Goal: Task Accomplishment & Management: Use online tool/utility

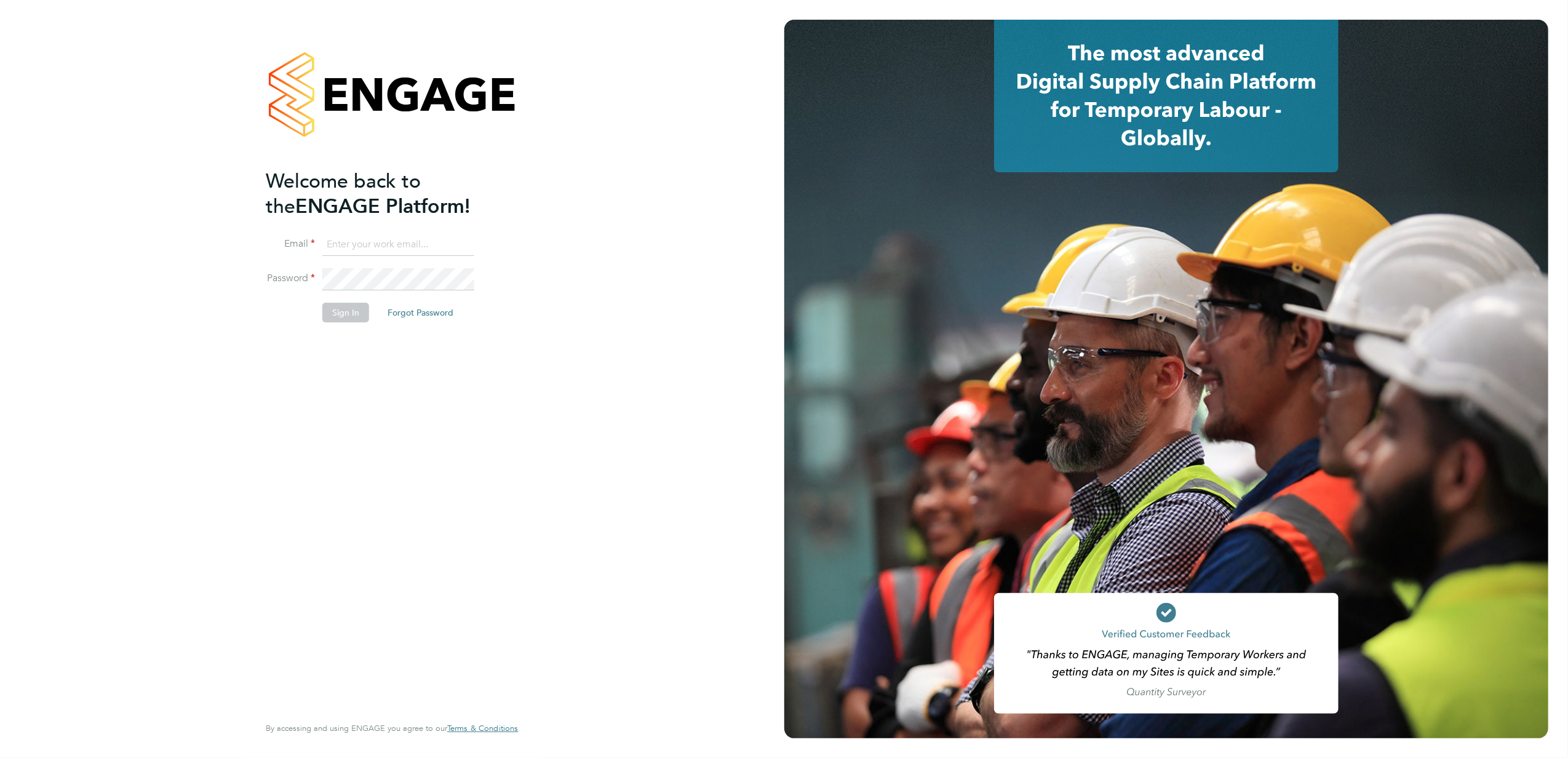
type input "[PERSON_NAME][EMAIL_ADDRESS][PERSON_NAME][DOMAIN_NAME]"
click at [342, 315] on button "Sign In" at bounding box center [346, 312] width 47 height 20
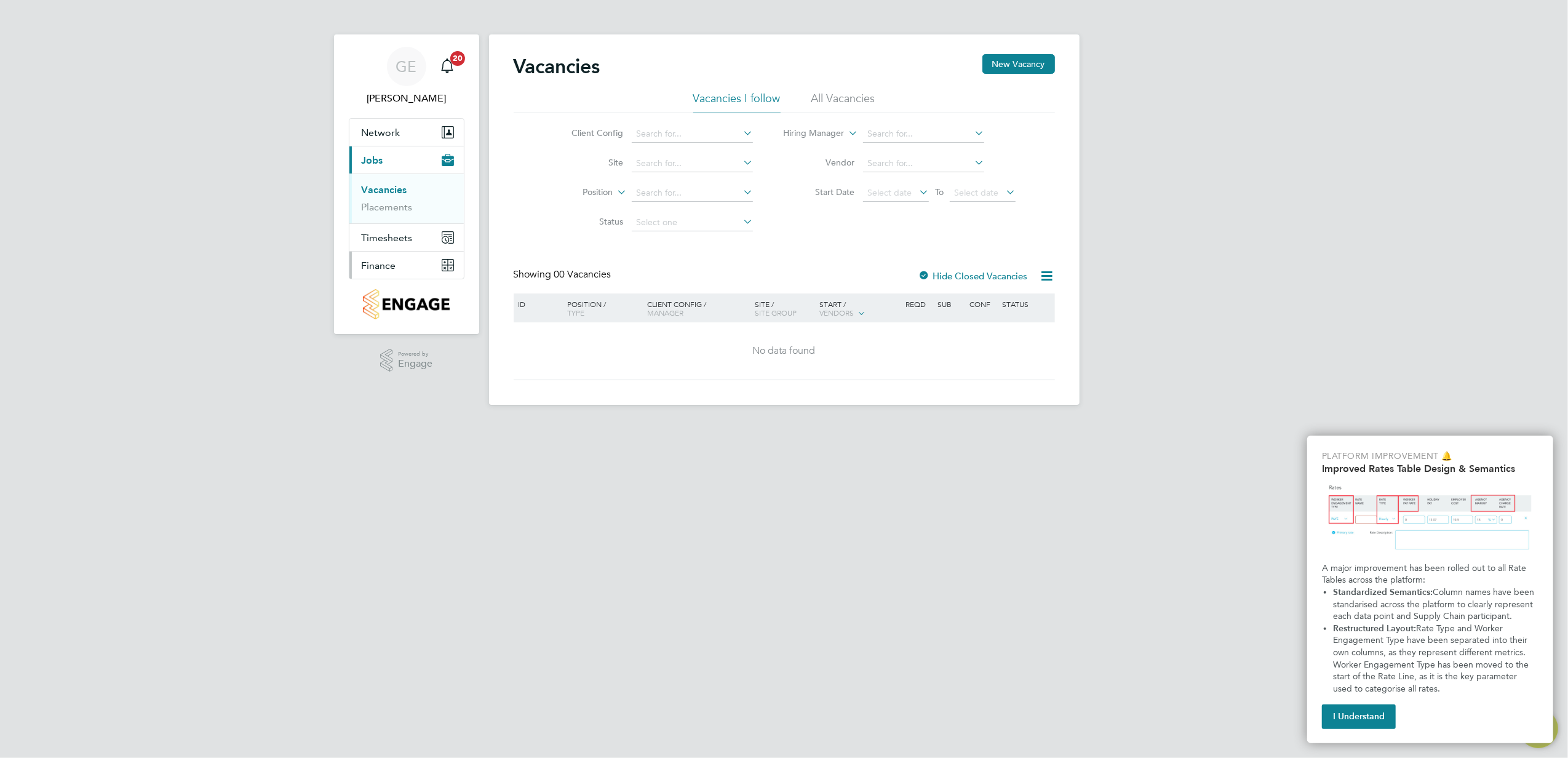
click at [374, 269] on span "Finance" at bounding box center [379, 265] width 34 height 12
click at [389, 247] on link "Invoices & Credit Notes" at bounding box center [400, 252] width 77 height 24
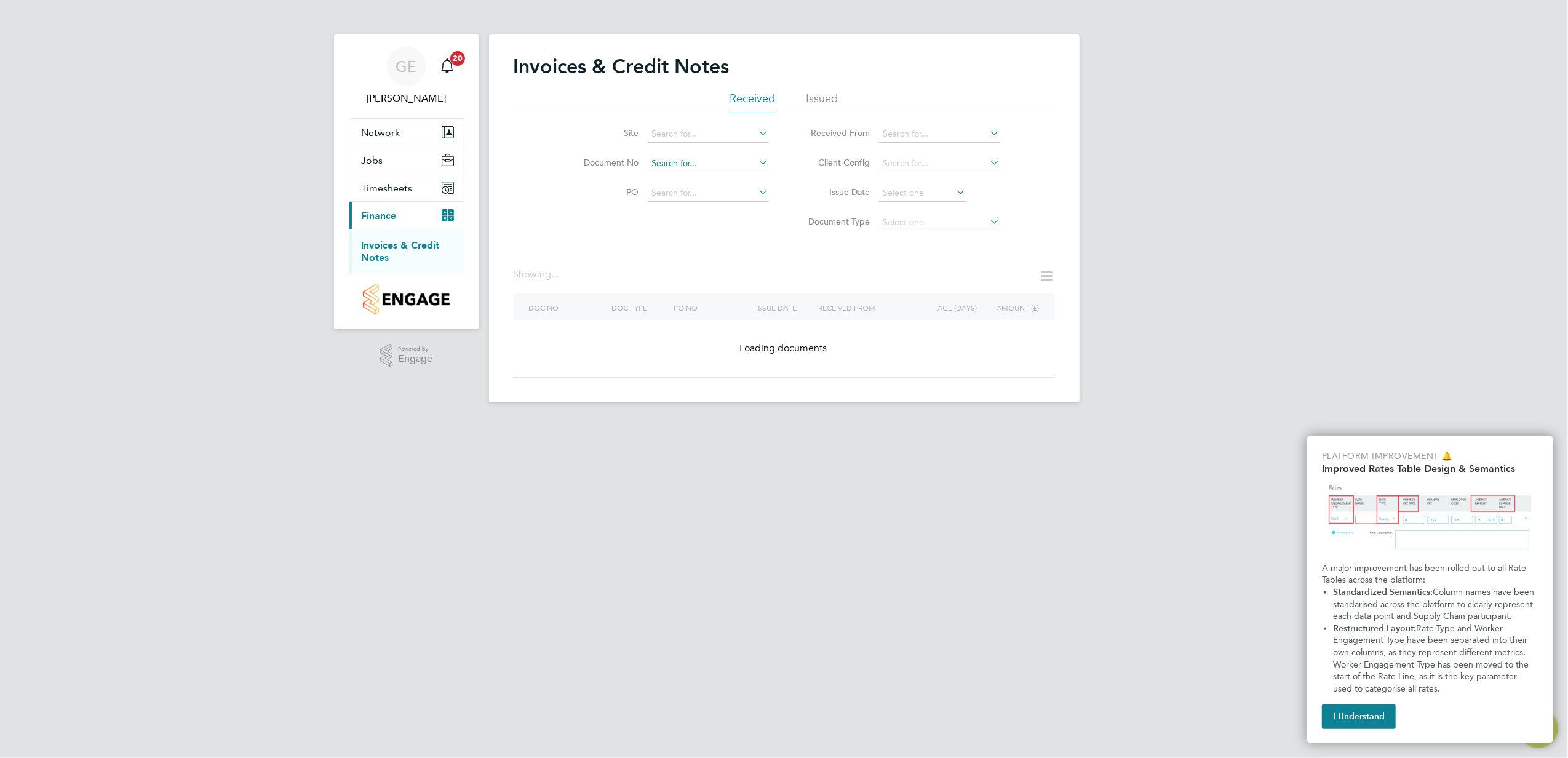
click at [735, 157] on input at bounding box center [708, 163] width 121 height 17
click at [756, 128] on icon at bounding box center [756, 133] width 0 height 17
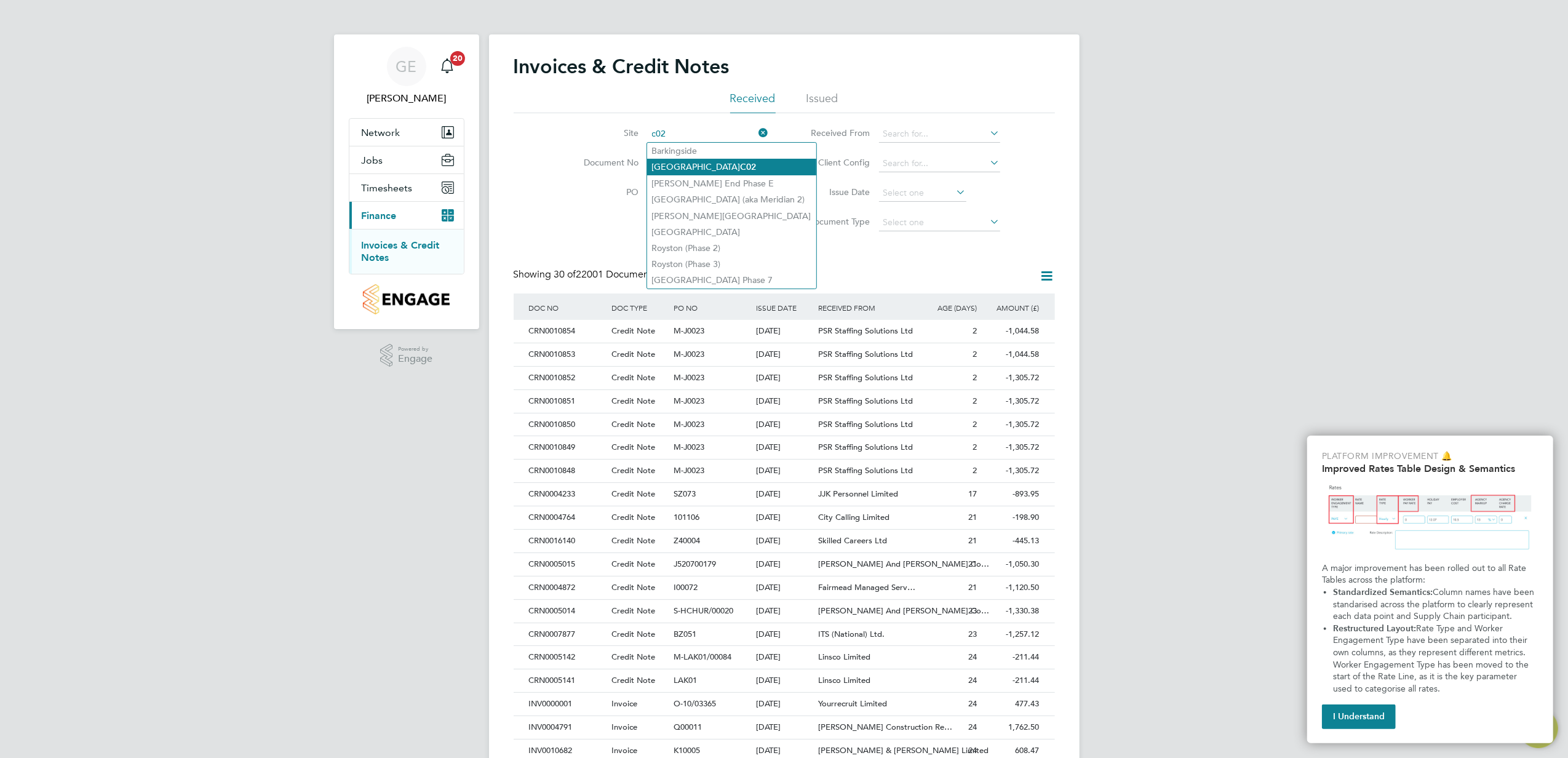
click at [741, 162] on b "C02" at bounding box center [748, 167] width 16 height 10
type input "Clapham Park C02"
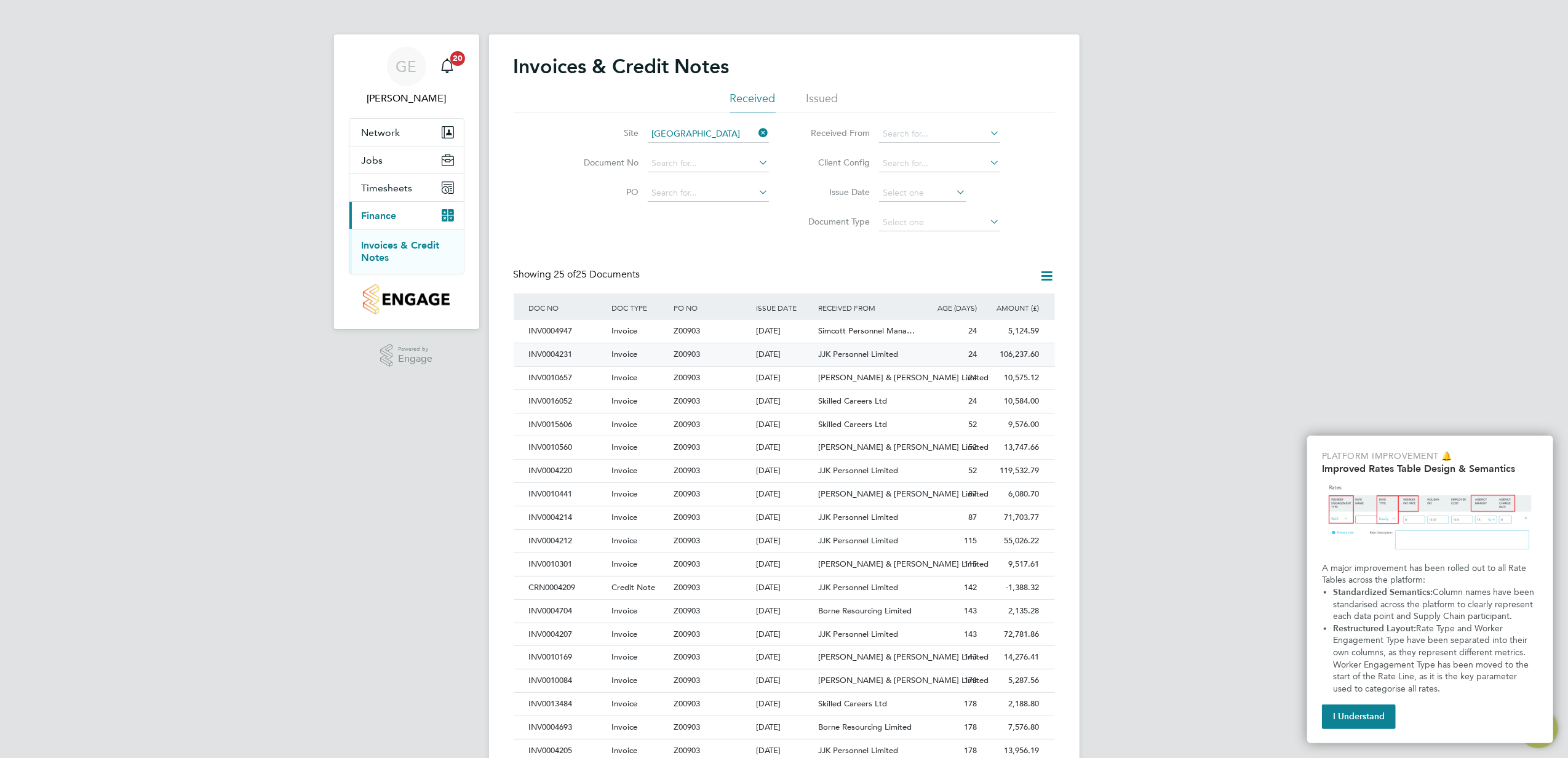
click at [592, 355] on div "INV0004231" at bounding box center [567, 354] width 82 height 23
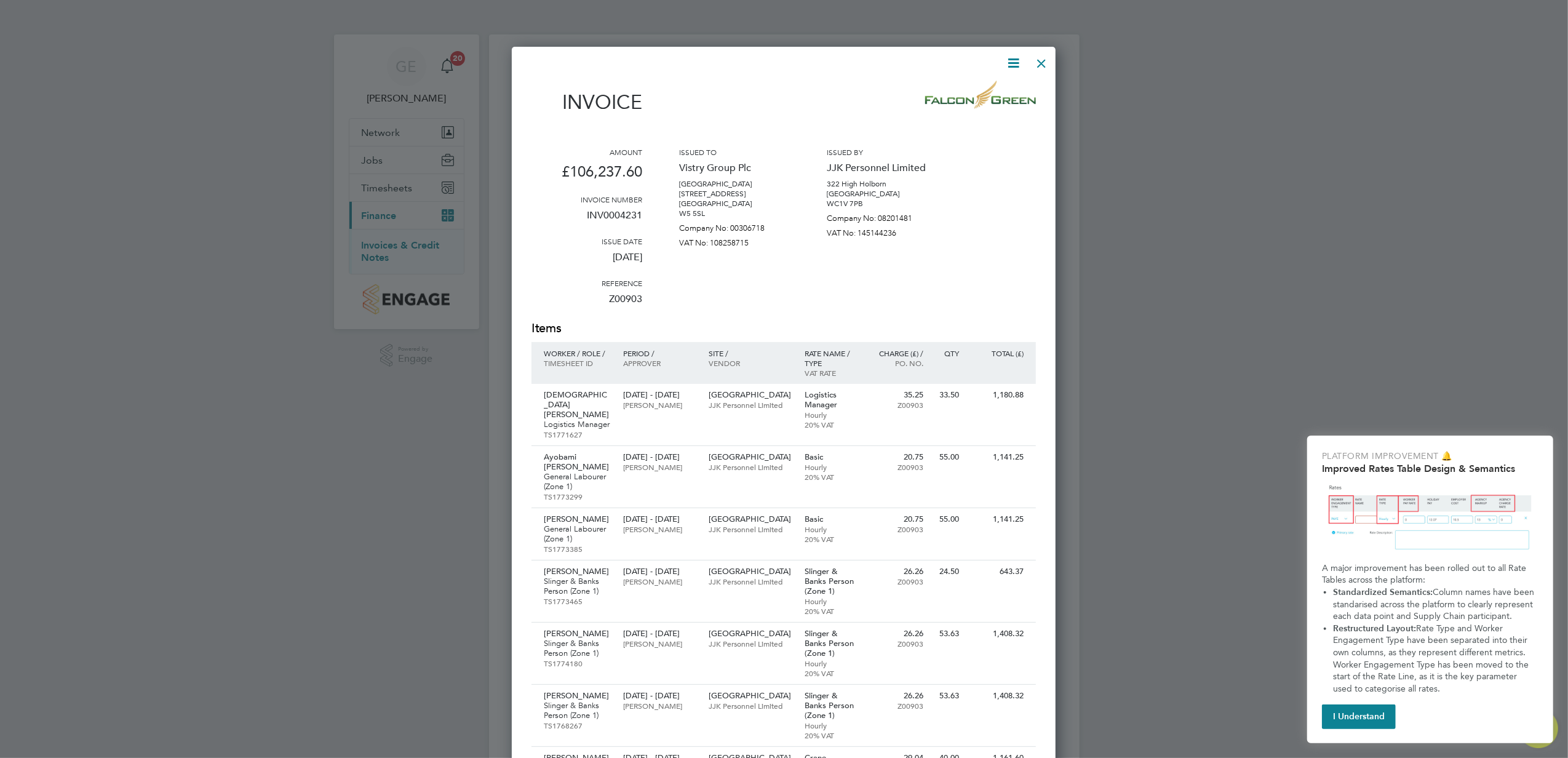
click at [1017, 59] on icon at bounding box center [1014, 63] width 15 height 15
click at [919, 259] on div "Issued by JJK Personnel Limited 322 High Holborn London WC1V 7PB Company No: 08…" at bounding box center [881, 234] width 110 height 173
click at [1042, 60] on div at bounding box center [1041, 61] width 22 height 22
